Goal: Task Accomplishment & Management: Use online tool/utility

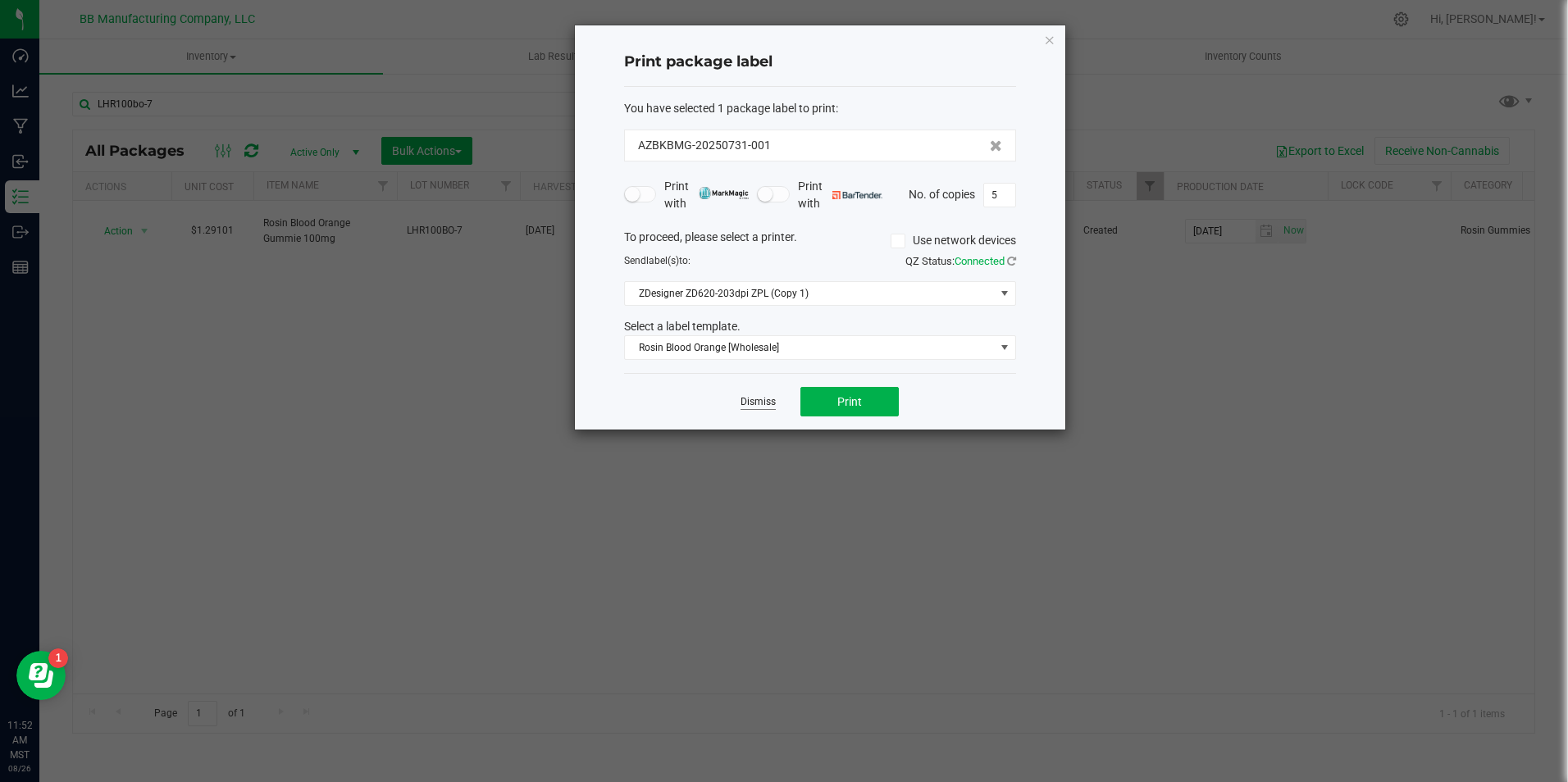
click at [754, 404] on link "Dismiss" at bounding box center [758, 402] width 35 height 14
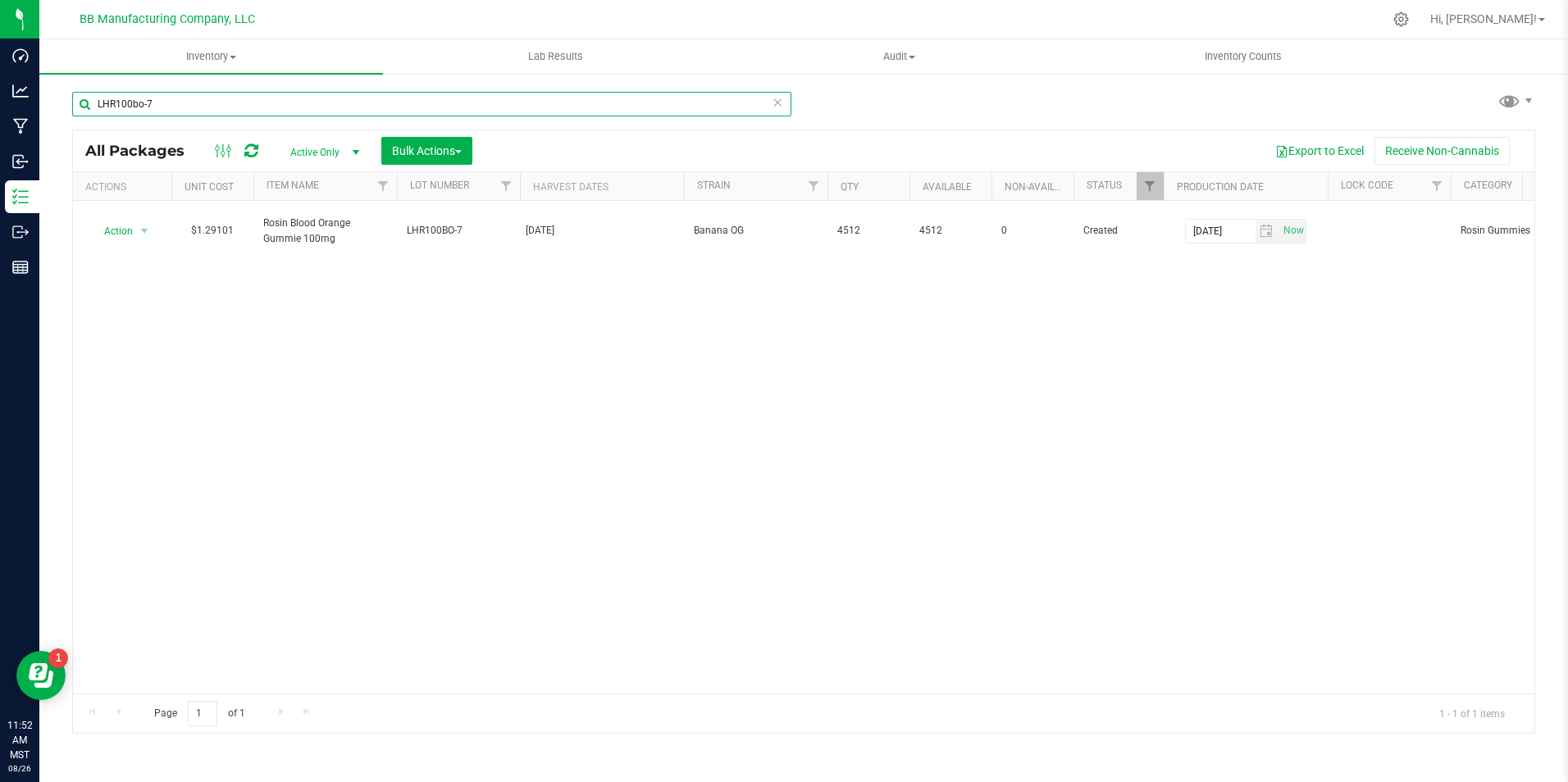
click at [411, 113] on input "LHR100bo-7" at bounding box center [431, 104] width 719 height 24
type input "L"
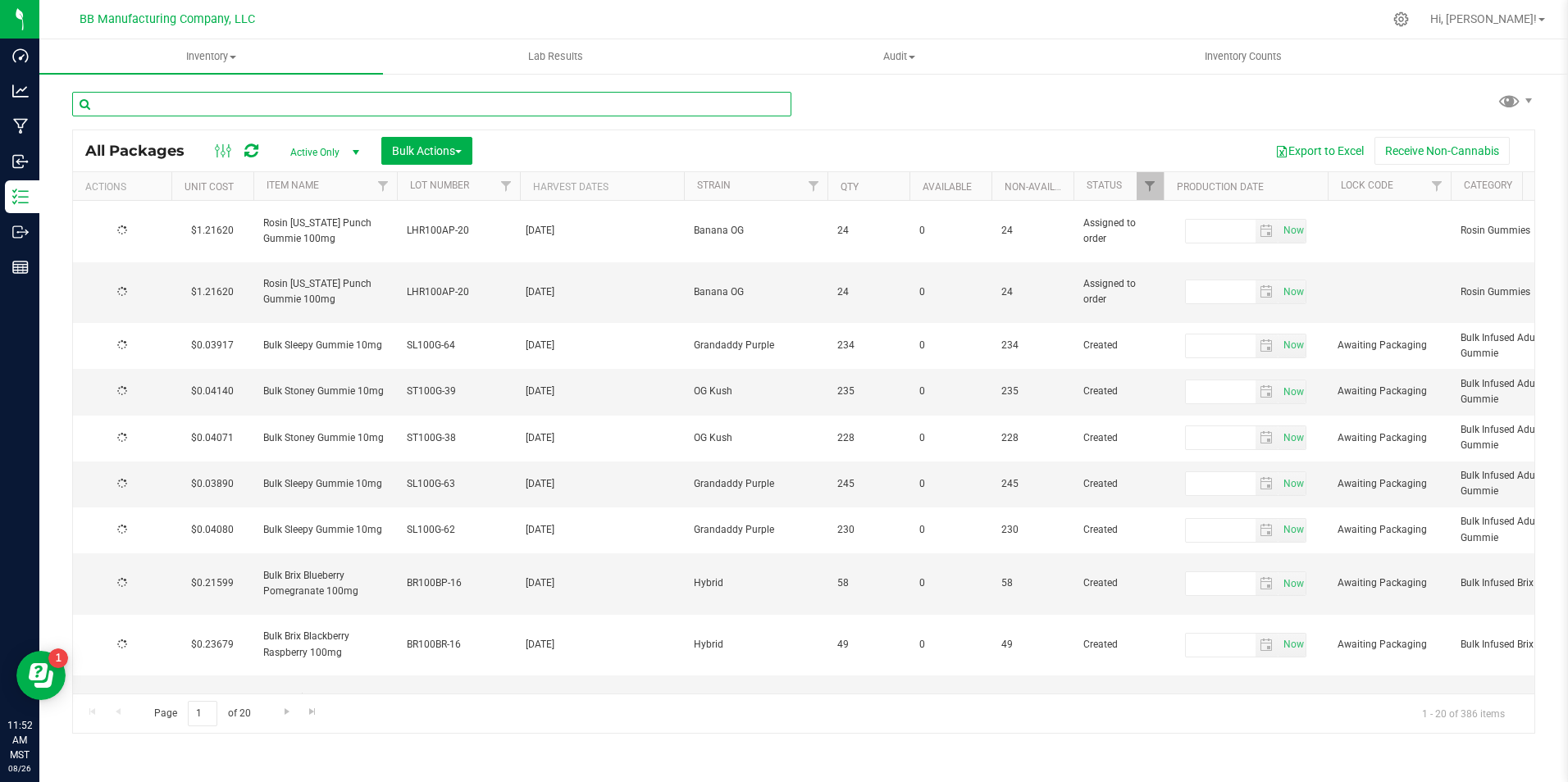
type input "[DATE]"
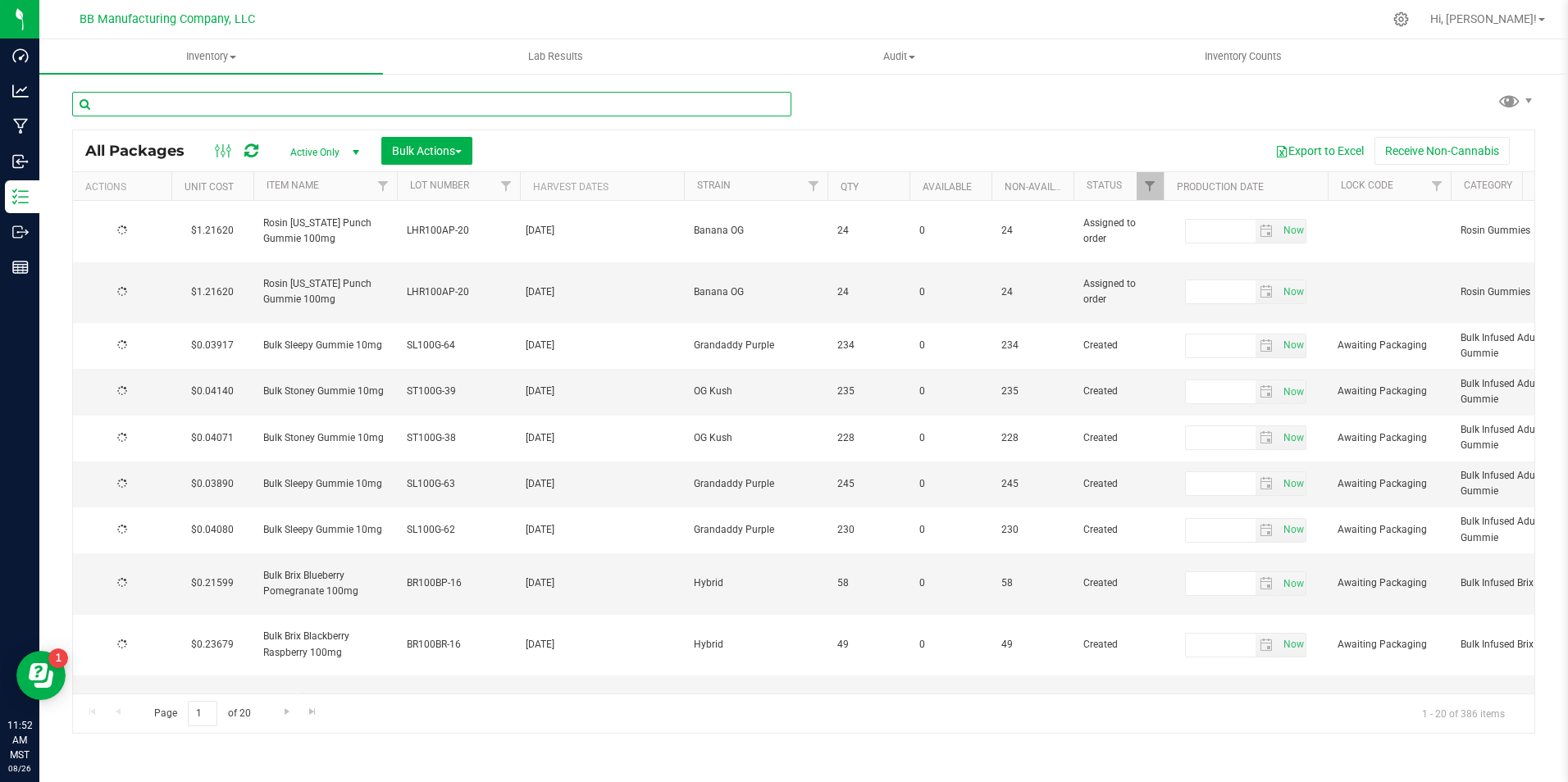
type input "[DATE]"
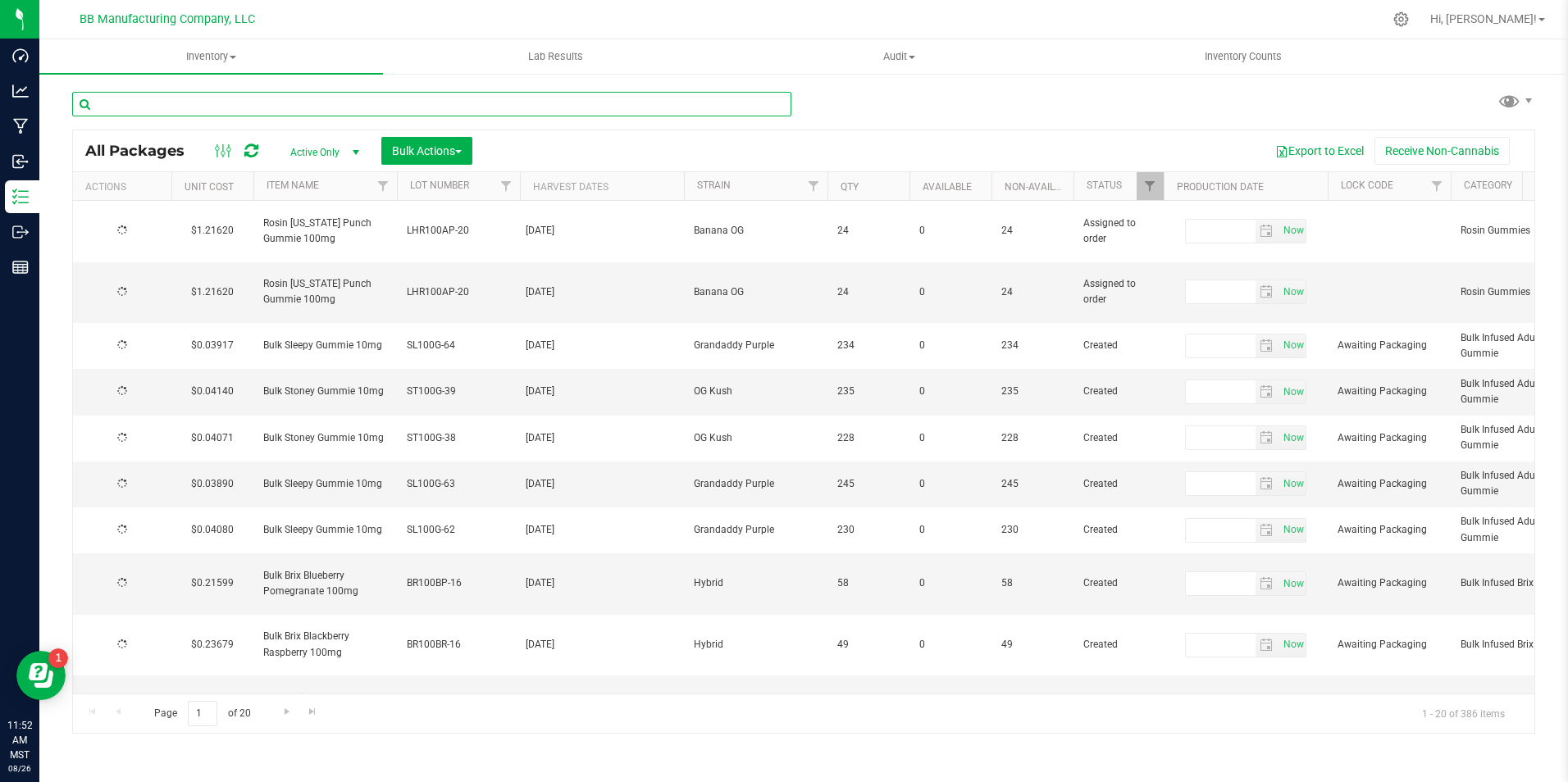
type input "[DATE]"
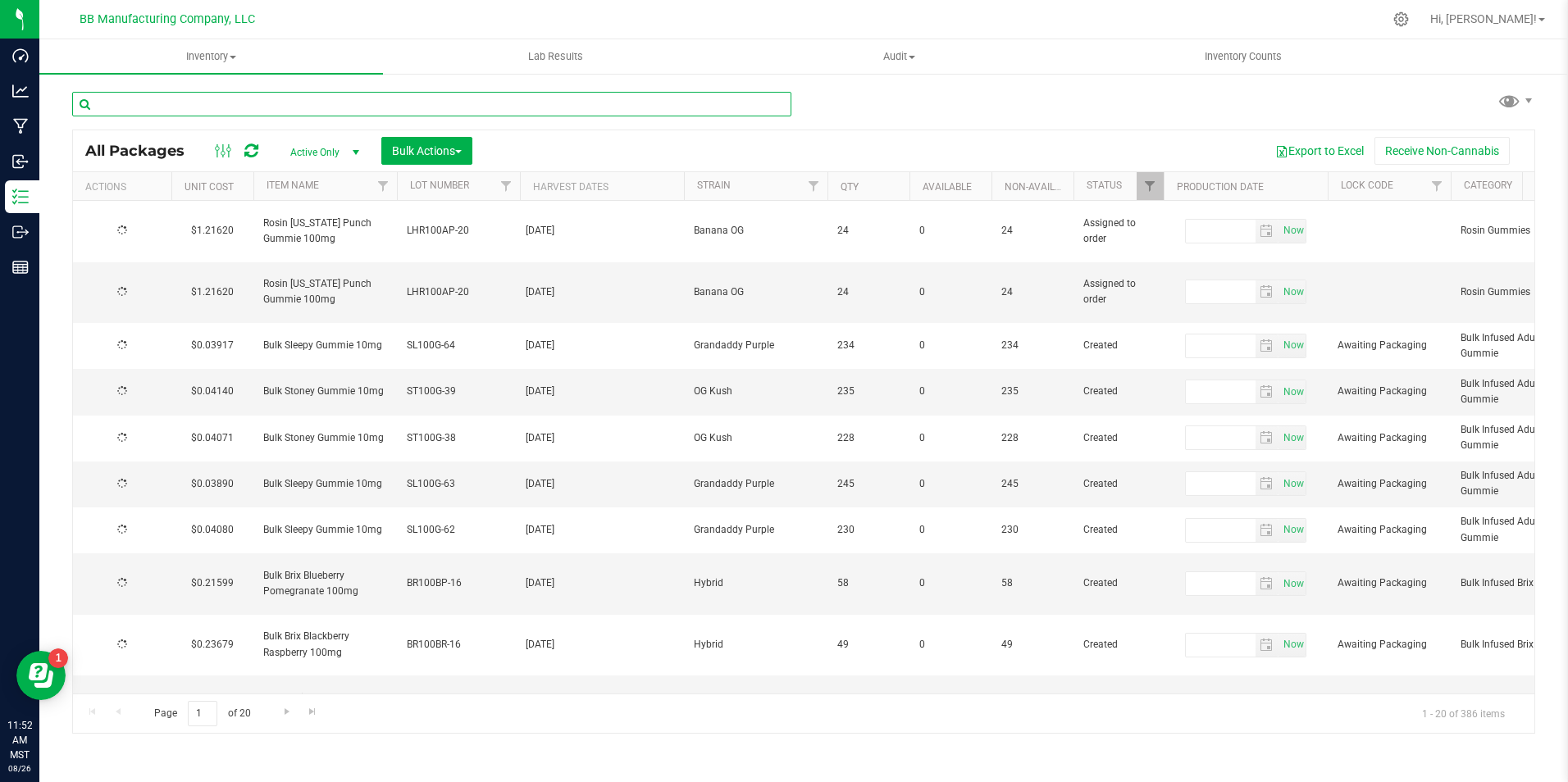
type input "[DATE]"
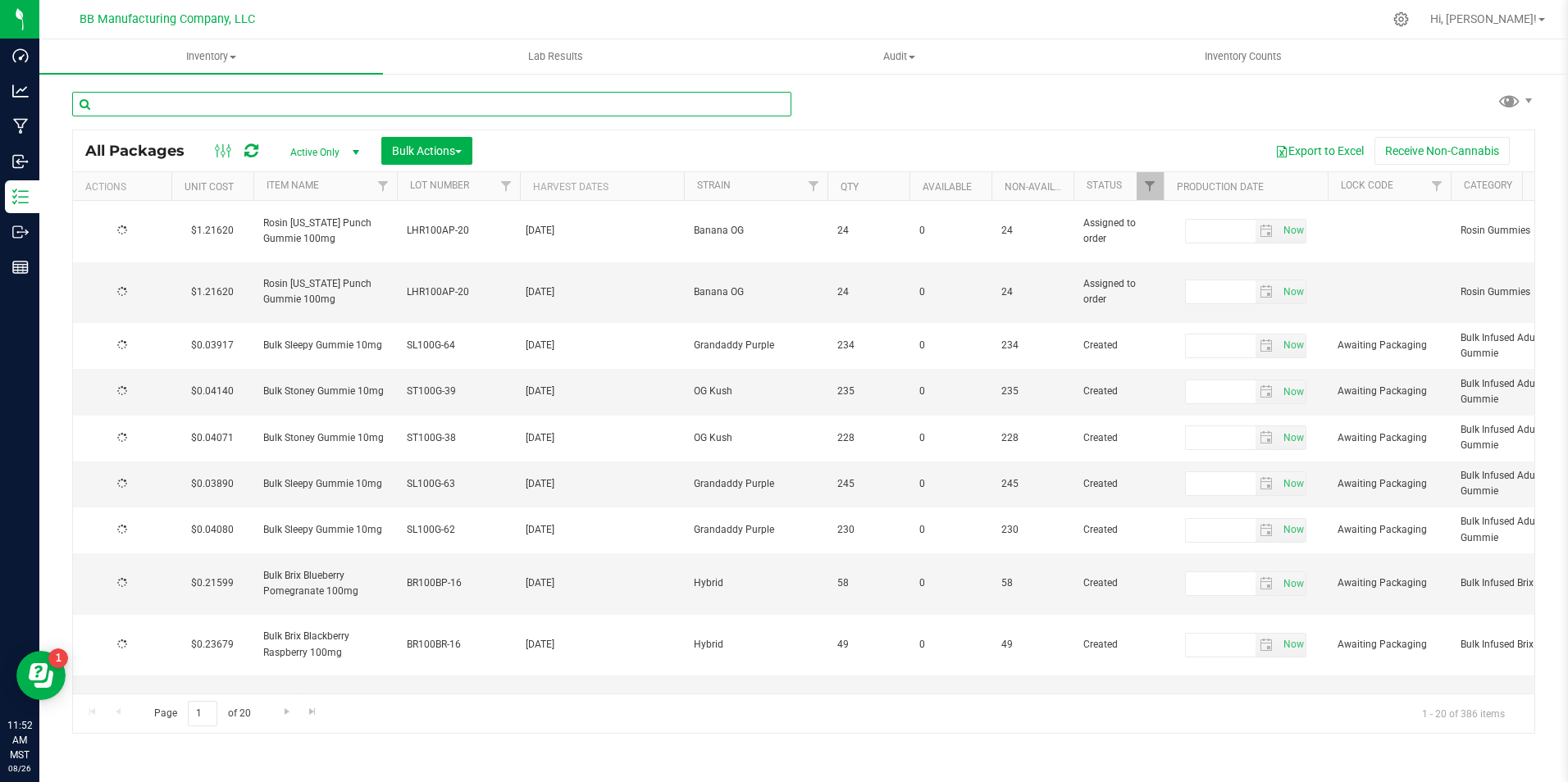
type input "[DATE]"
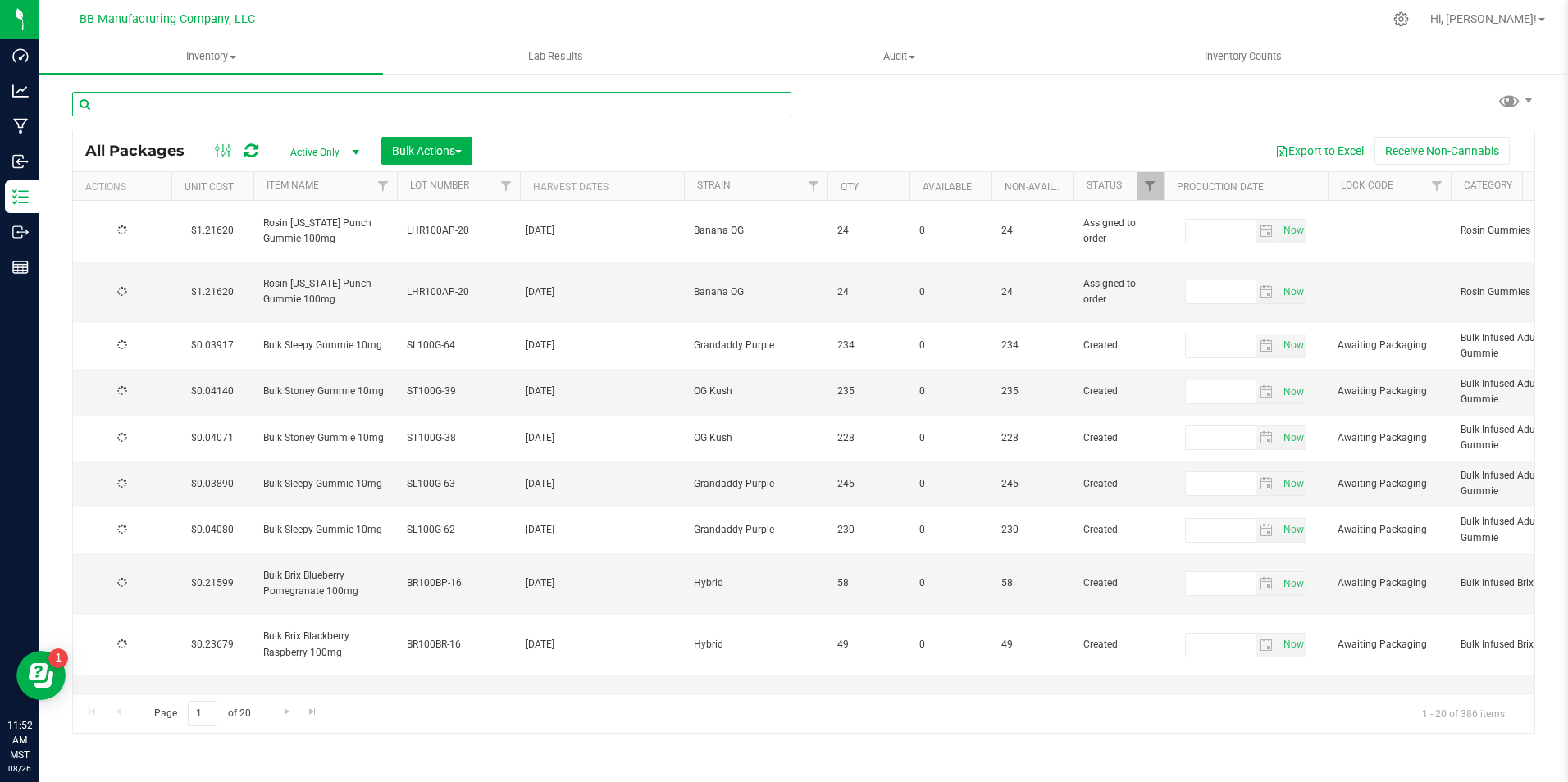
type input "[DATE]"
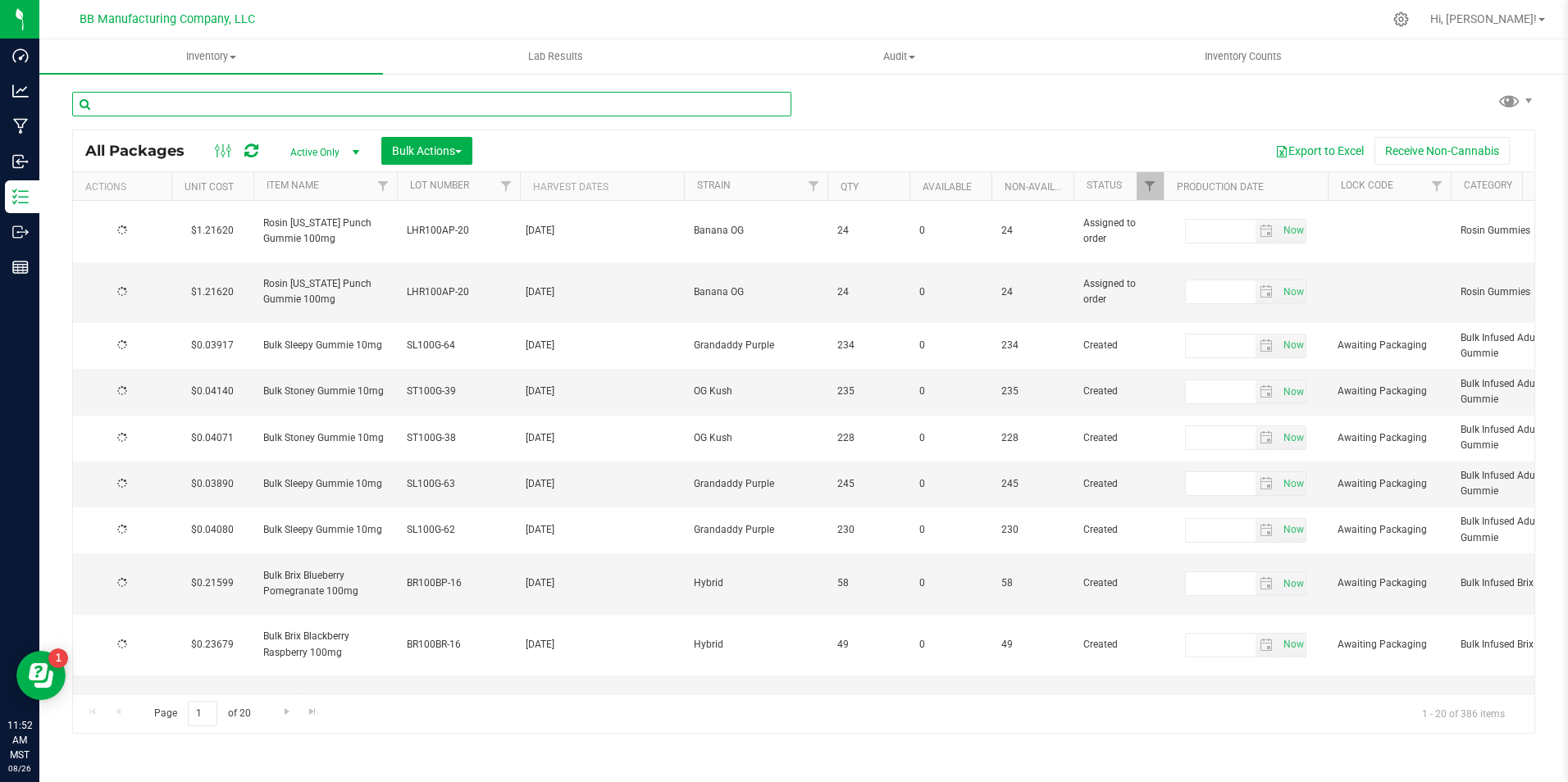
type input "[DATE]"
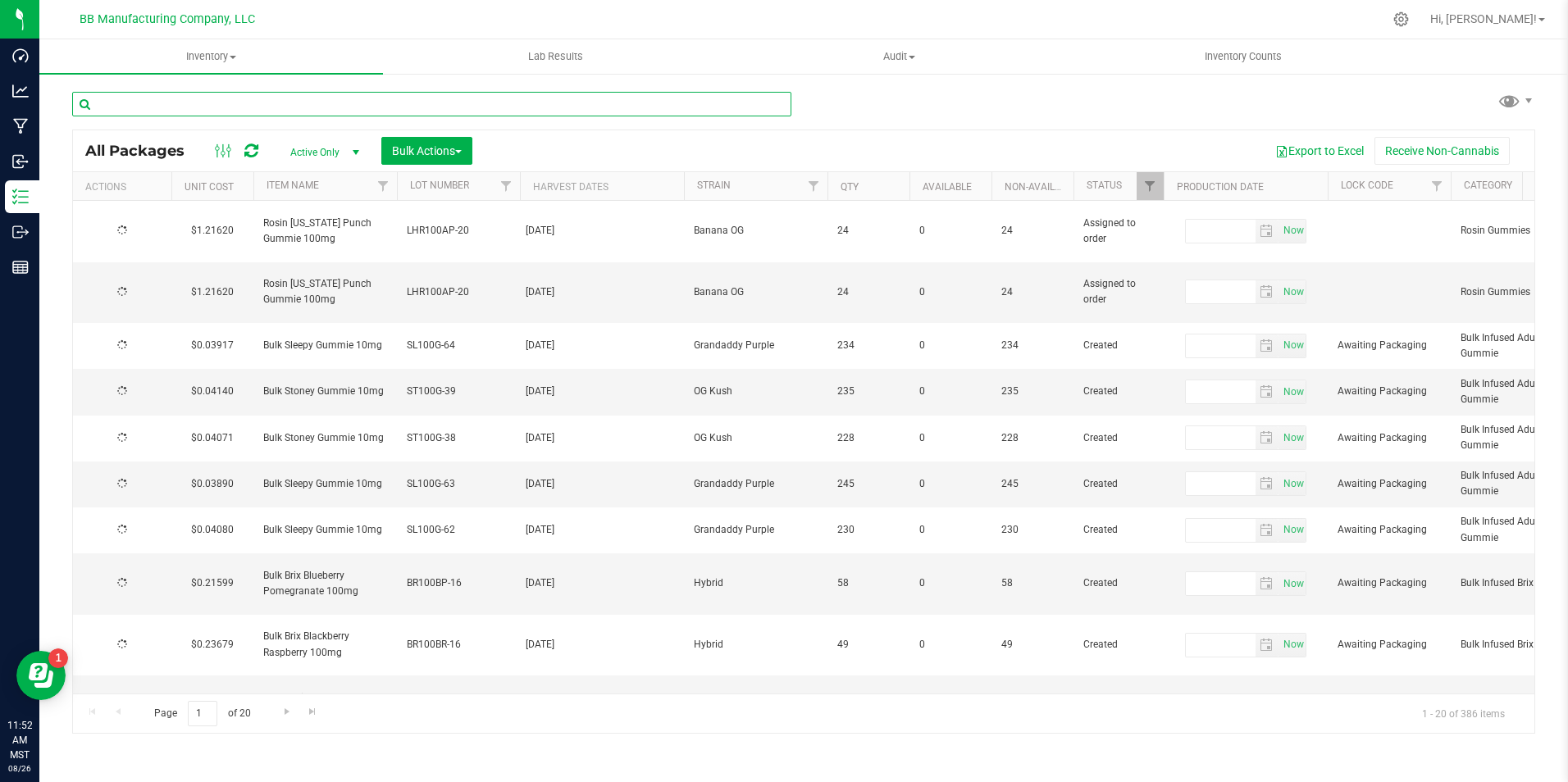
type input "[DATE]"
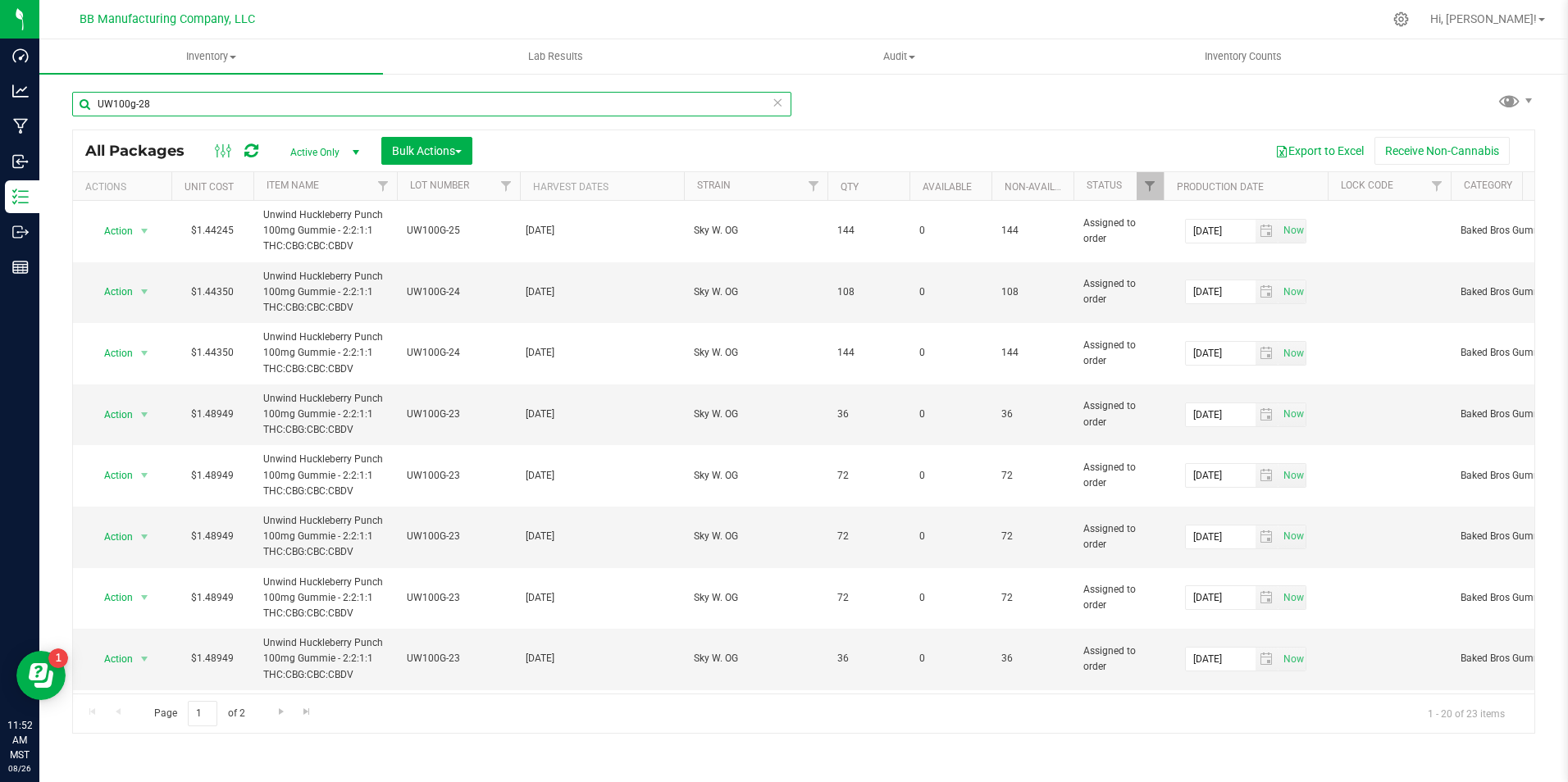
type input "UW100g-28"
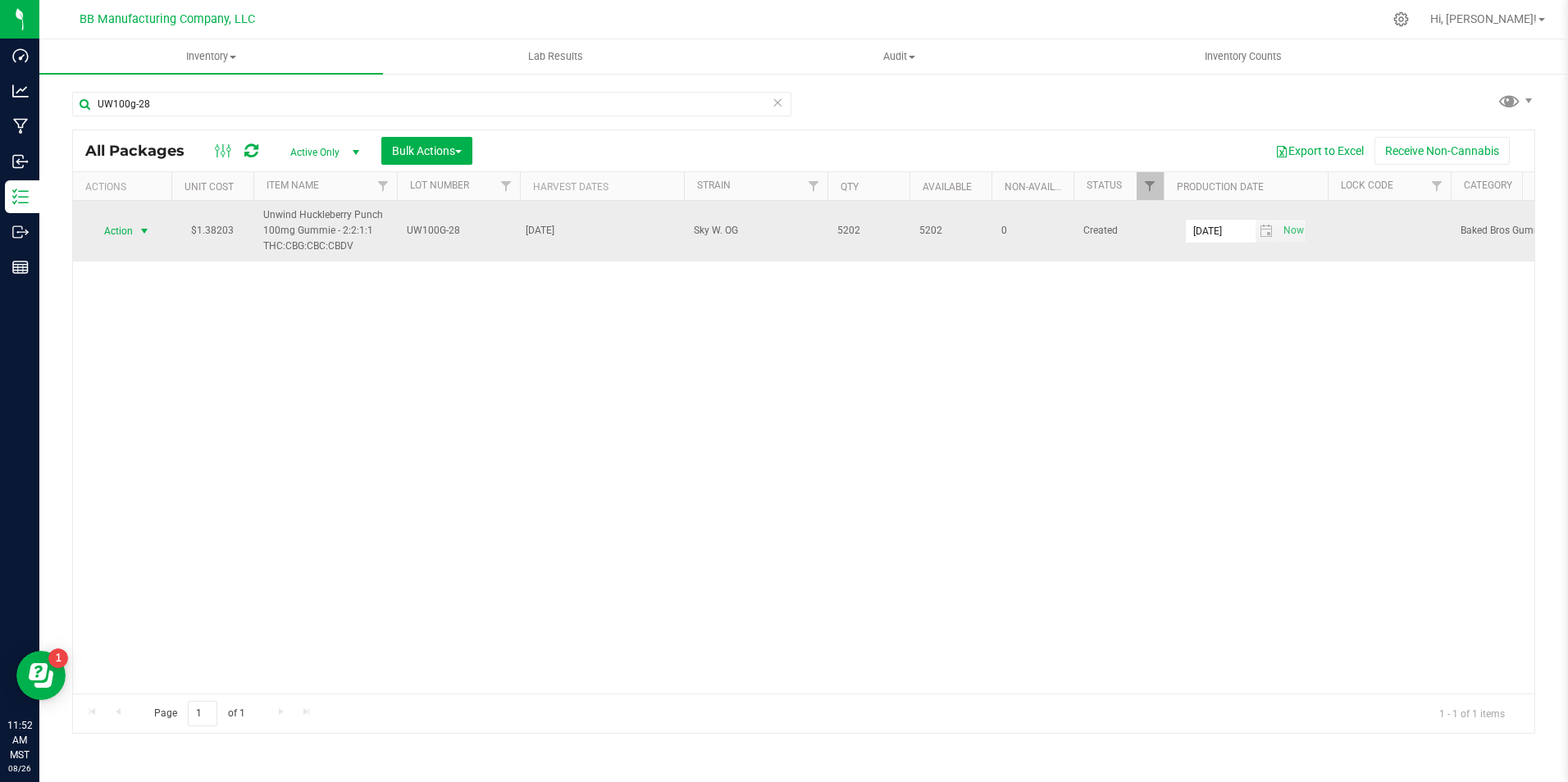
click at [133, 226] on span "Action" at bounding box center [112, 231] width 44 height 23
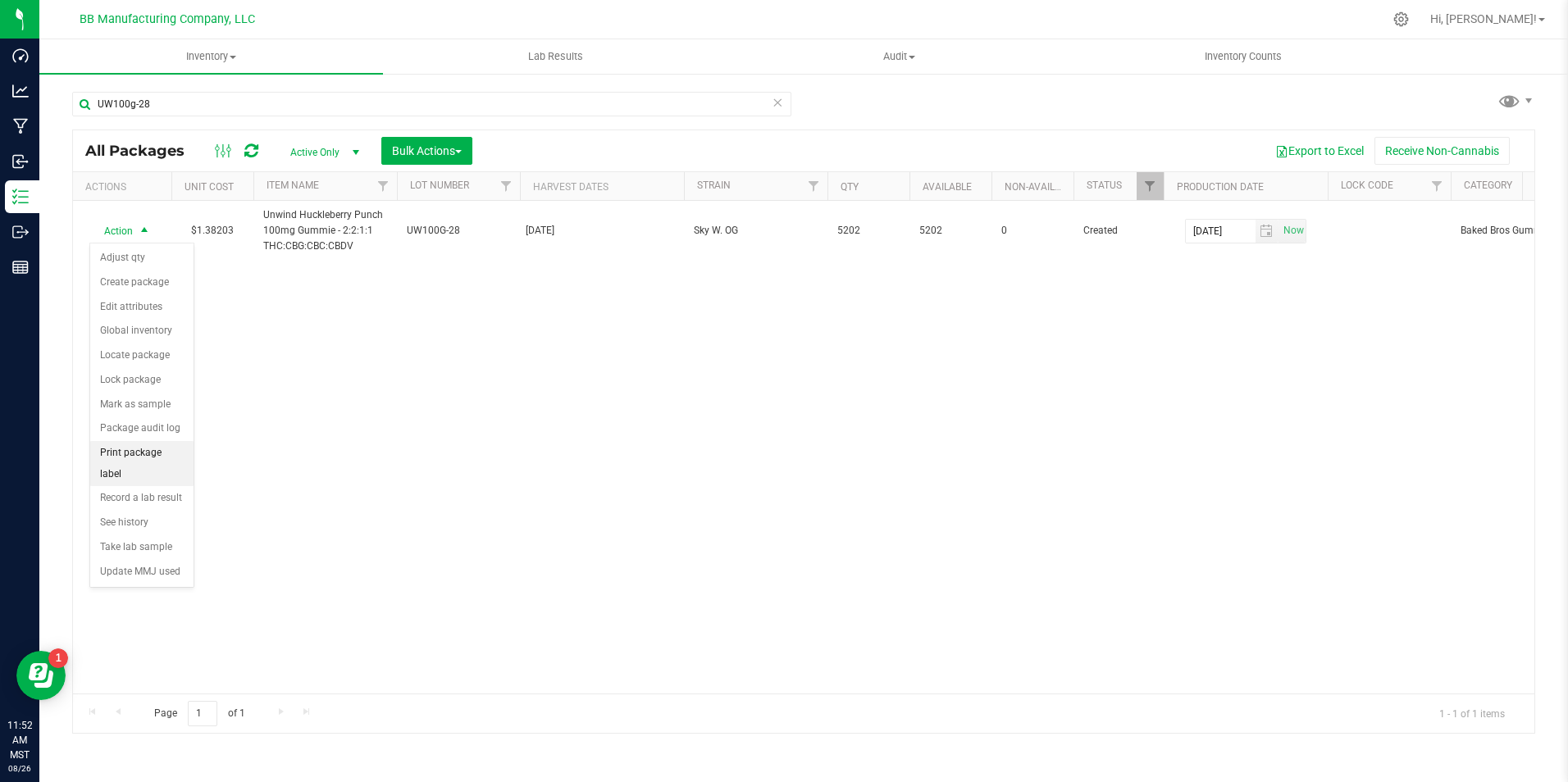
click at [117, 456] on li "Print package label" at bounding box center [142, 463] width 103 height 45
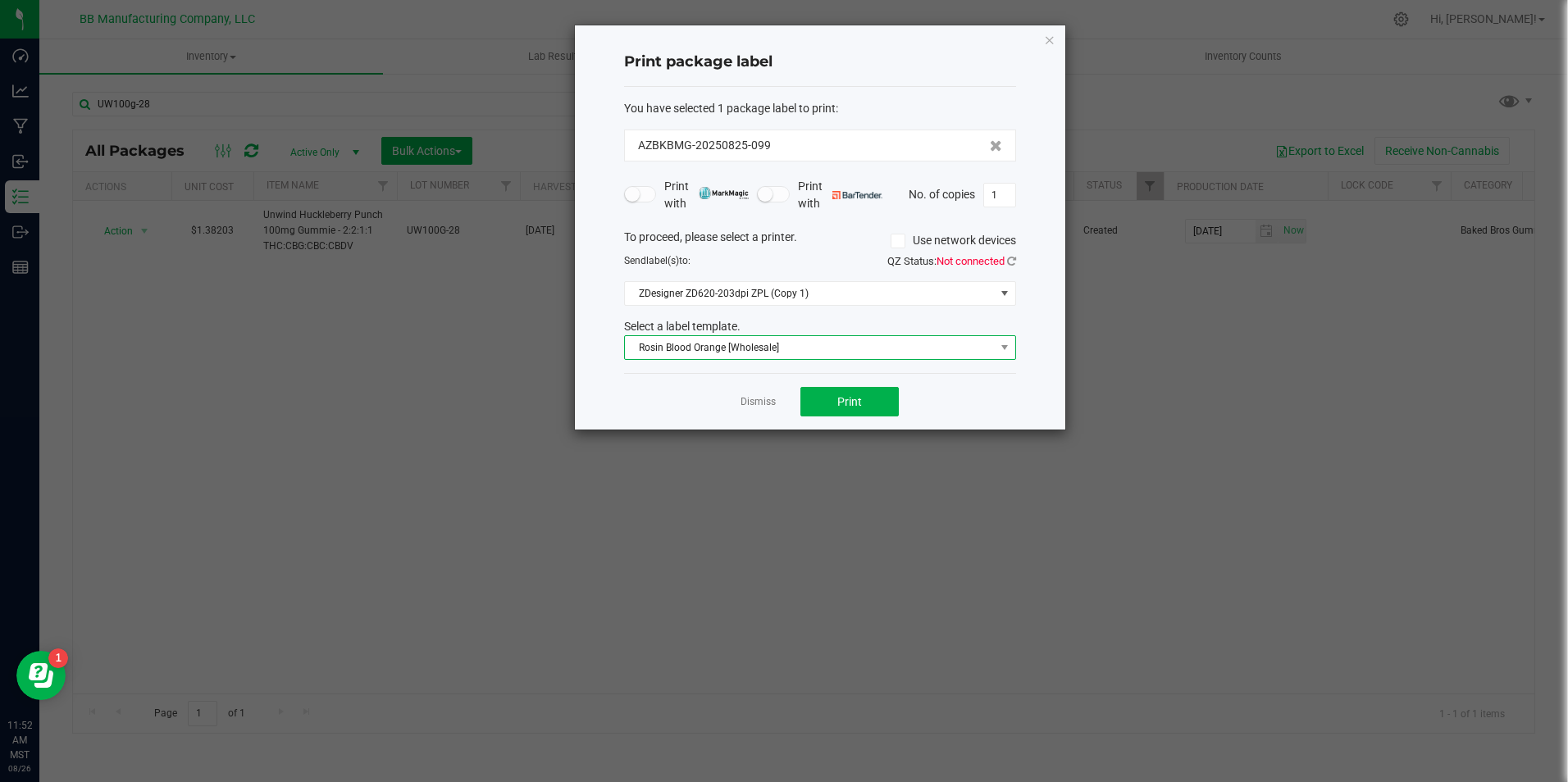
click at [784, 344] on span "Rosin Blood Orange [Wholesale]" at bounding box center [810, 347] width 370 height 23
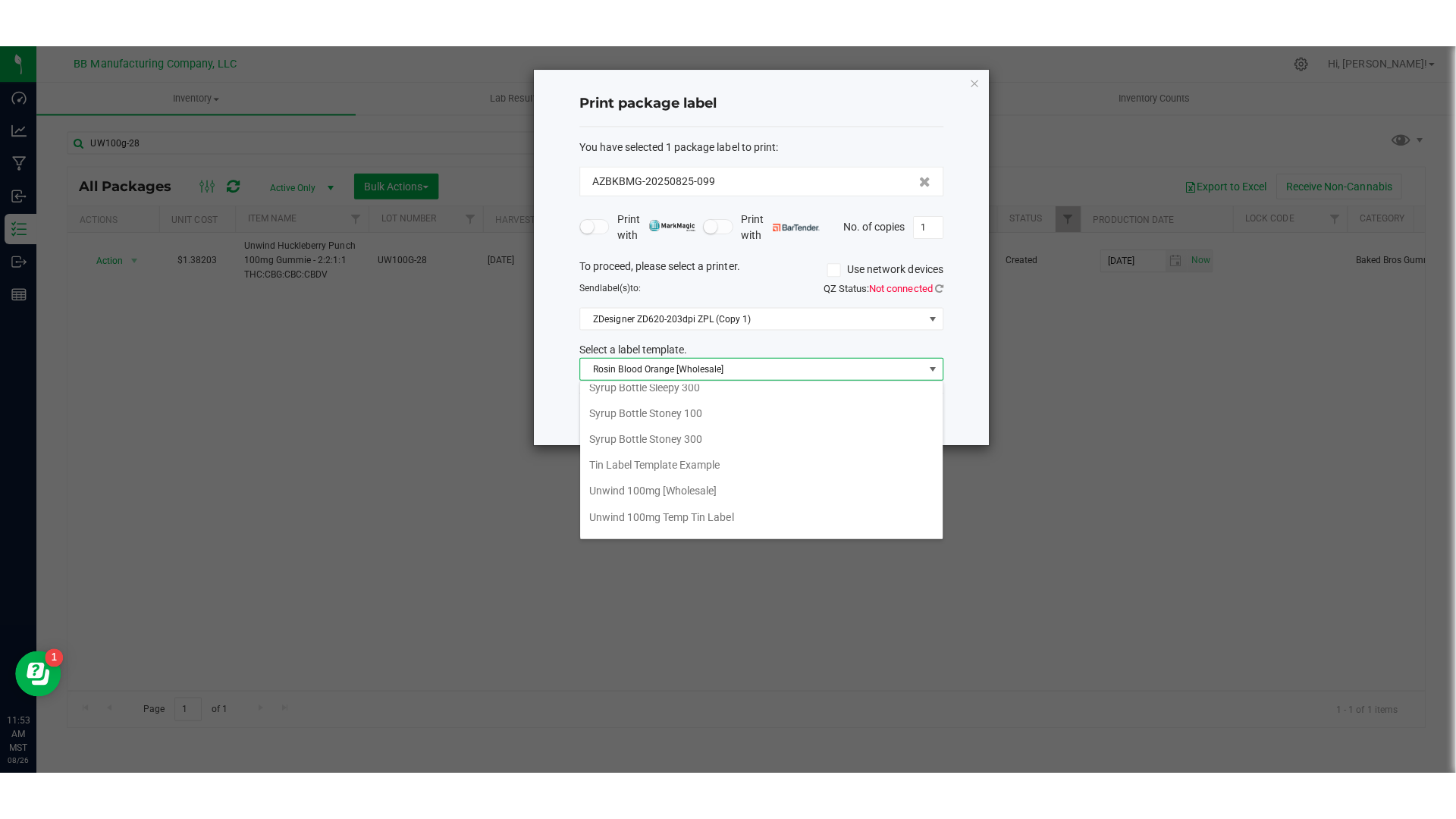
scroll to position [1241, 0]
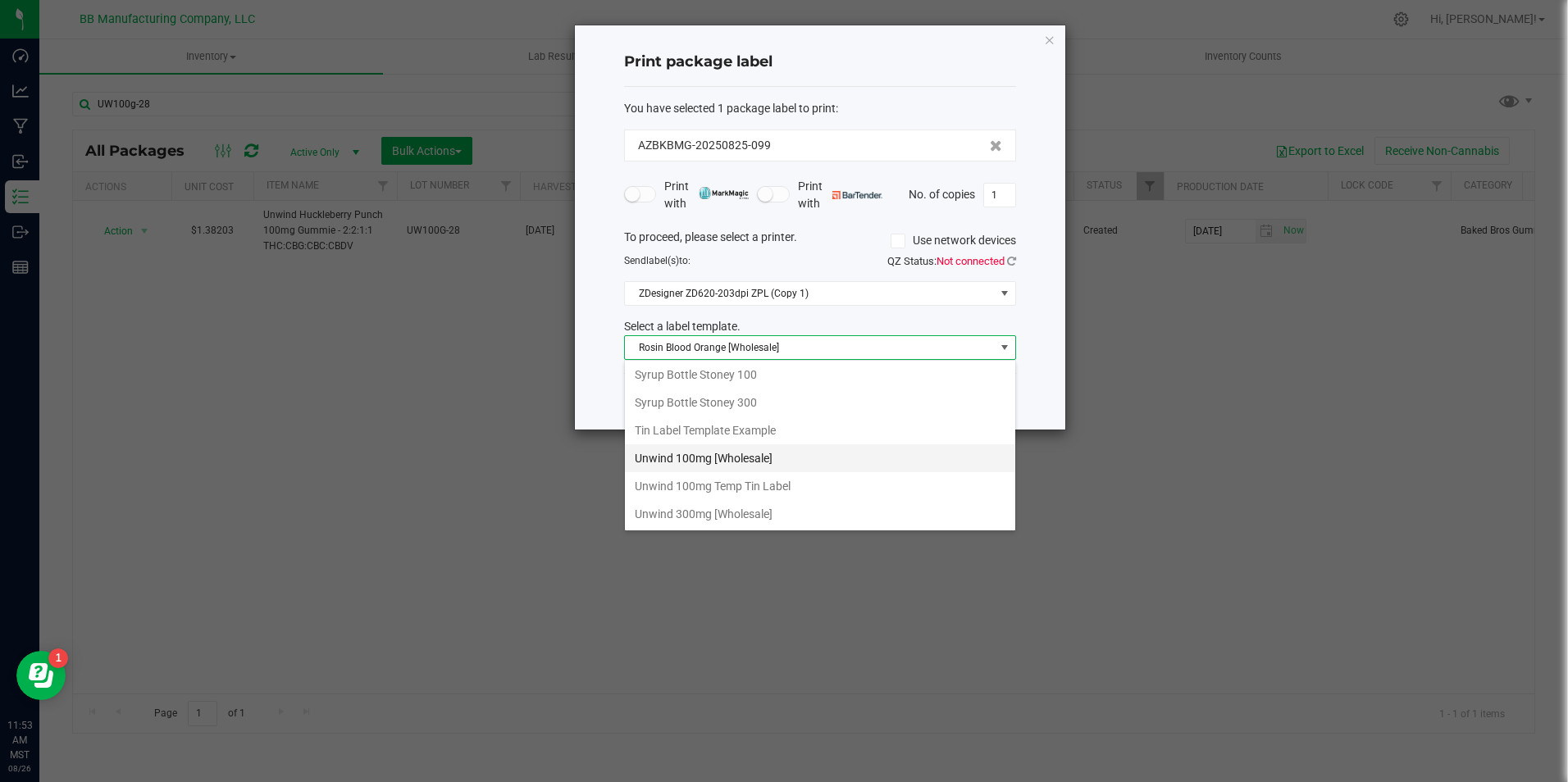
click at [778, 460] on li "Unwind 100mg [Wholesale]" at bounding box center [820, 458] width 390 height 28
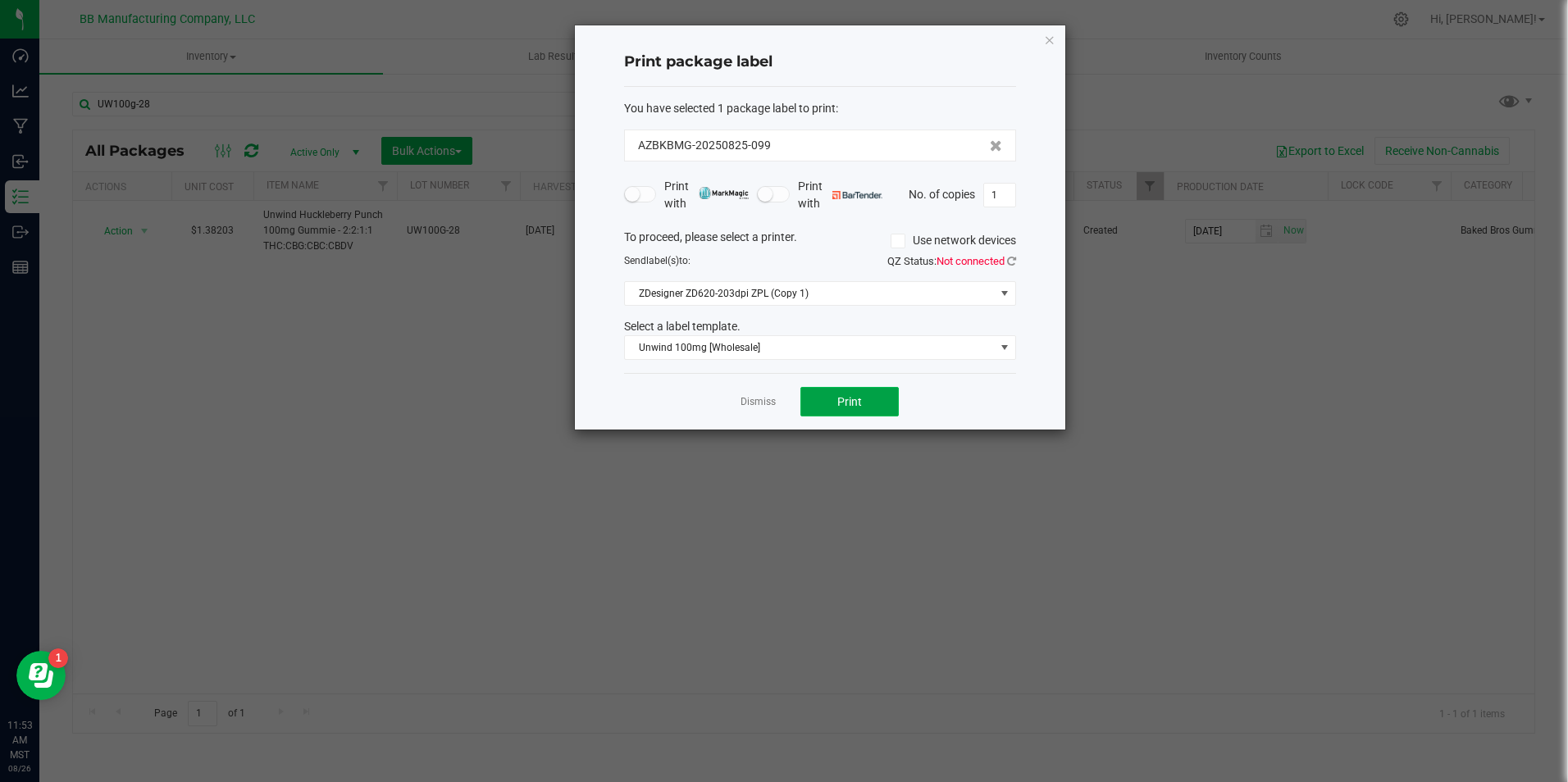
click at [832, 399] on button "Print" at bounding box center [849, 401] width 98 height 30
click at [1005, 193] on input "1" at bounding box center [999, 194] width 31 height 23
type input "150"
click at [885, 406] on button "Print" at bounding box center [849, 401] width 98 height 30
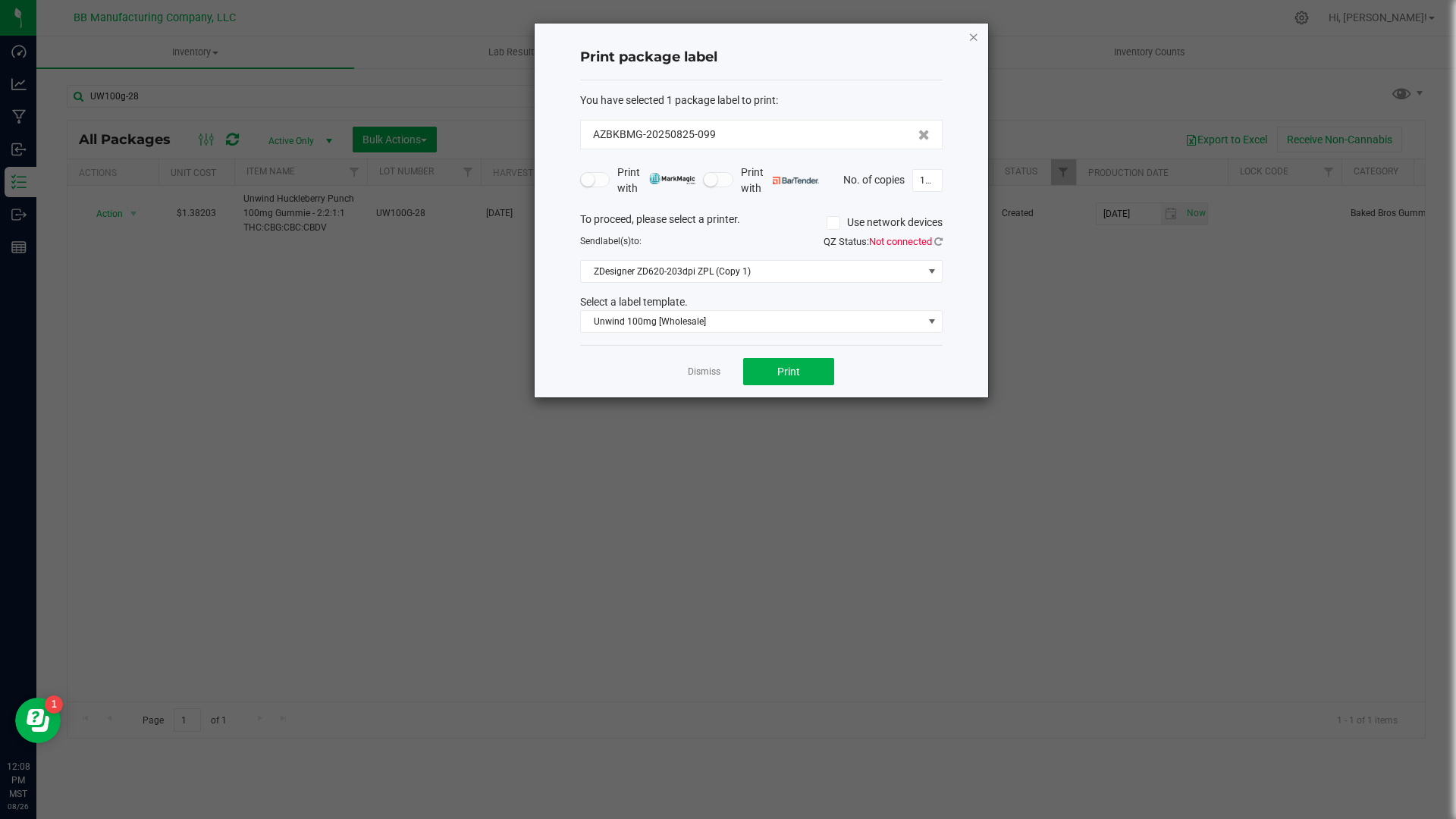
click at [976, 39] on icon "button" at bounding box center [974, 36] width 11 height 18
